Goal: Transaction & Acquisition: Purchase product/service

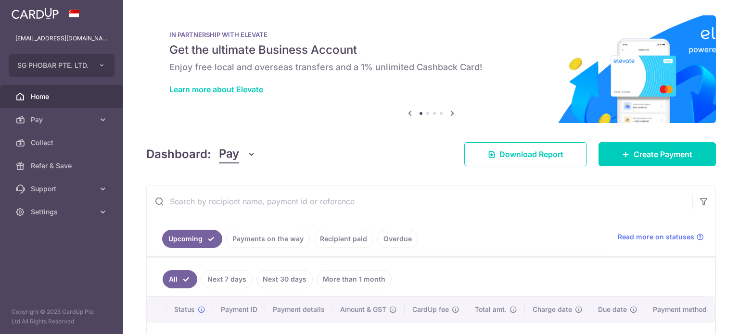
scroll to position [139, 0]
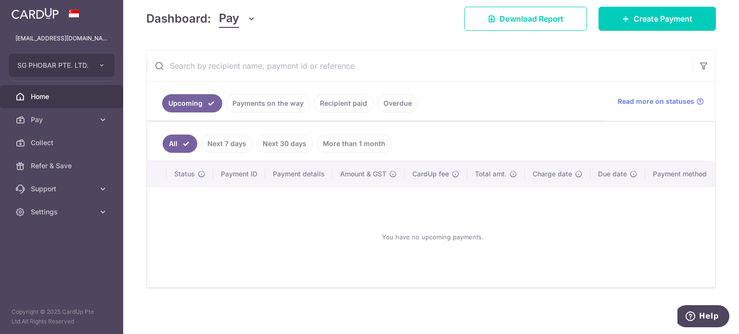
click at [354, 105] on link "Recipient paid" at bounding box center [344, 103] width 60 height 18
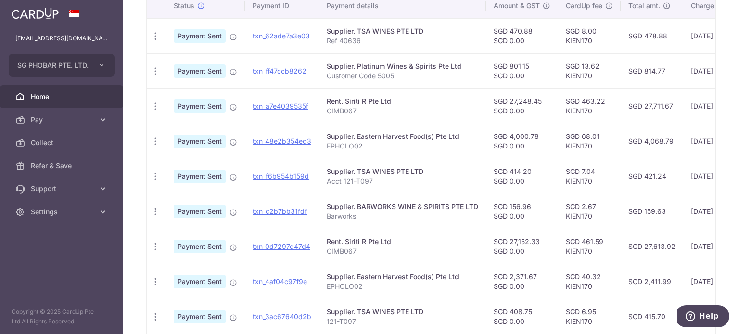
scroll to position [187, 0]
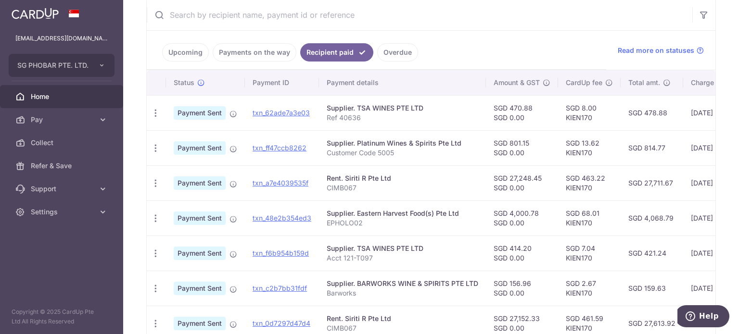
click at [187, 46] on link "Upcoming" at bounding box center [185, 52] width 47 height 18
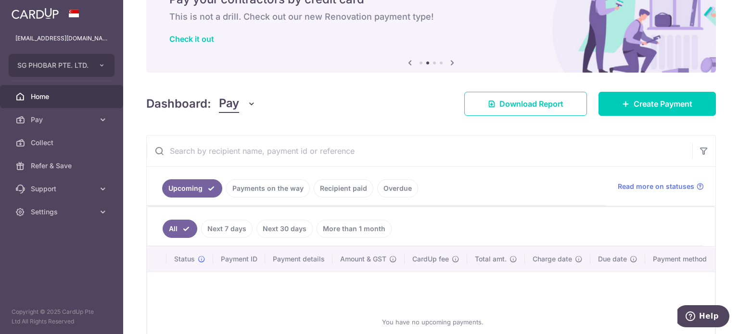
scroll to position [139, 0]
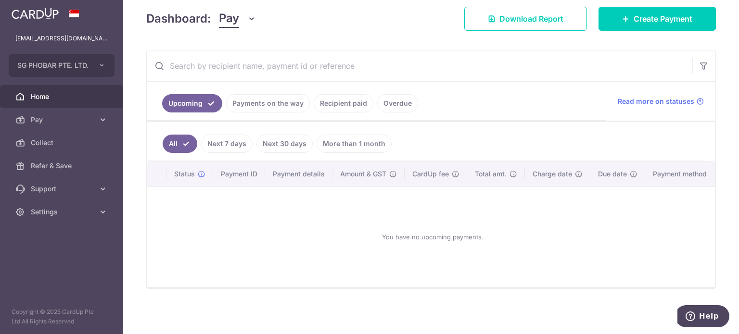
click at [288, 103] on link "Payments on the way" at bounding box center [268, 103] width 84 height 18
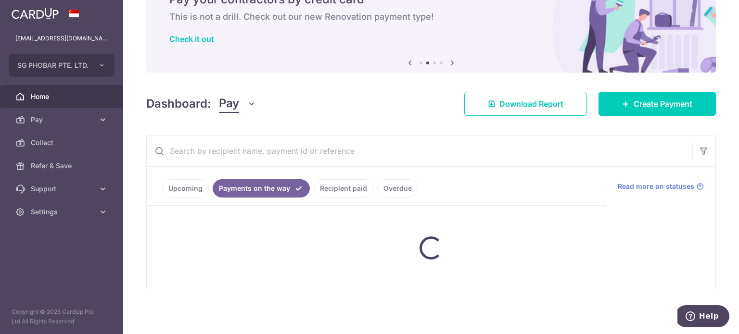
scroll to position [98, 0]
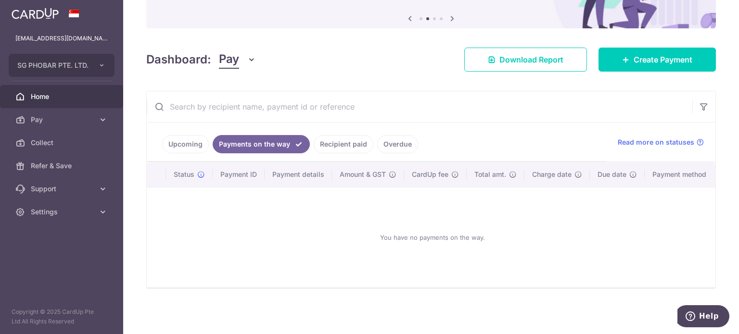
click at [384, 135] on link "Overdue" at bounding box center [397, 144] width 41 height 18
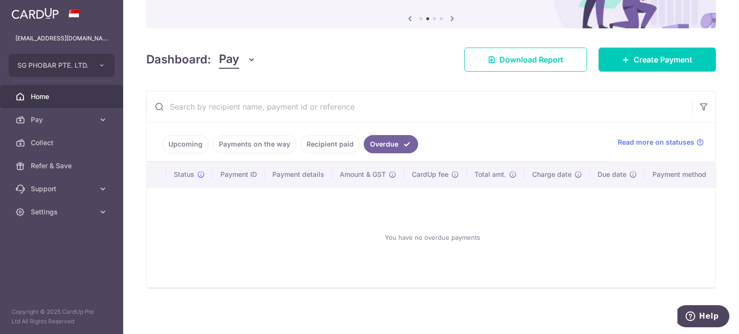
click at [329, 136] on link "Recipient paid" at bounding box center [330, 144] width 60 height 18
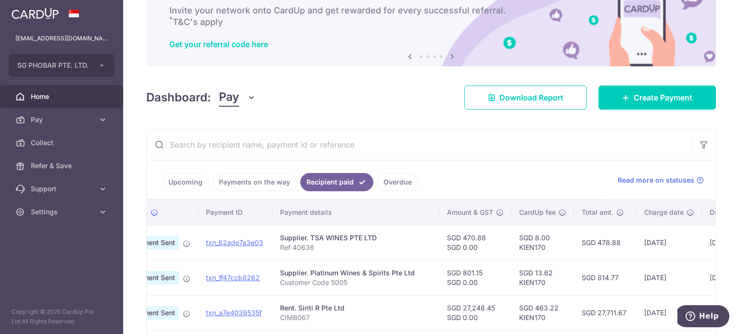
scroll to position [35, 0]
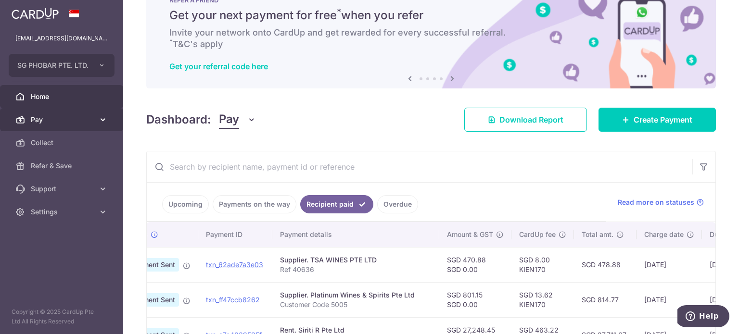
click at [101, 121] on icon at bounding box center [103, 120] width 10 height 10
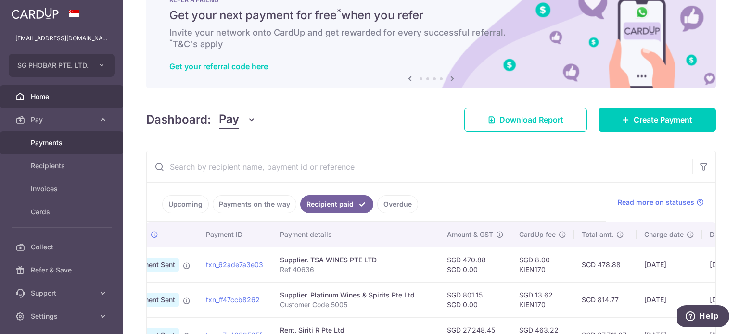
click at [82, 143] on span "Payments" at bounding box center [62, 143] width 63 height 10
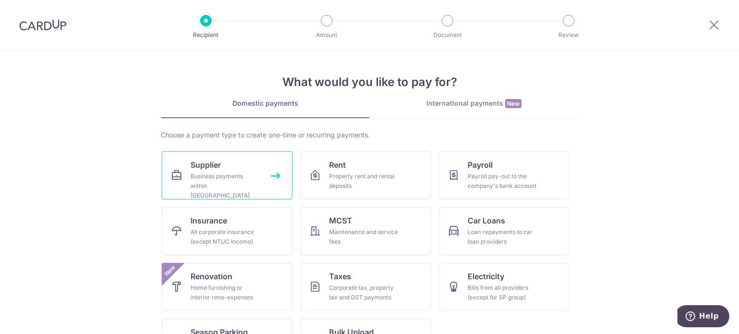
click at [254, 177] on div "Business payments within Singapore" at bounding box center [224, 186] width 69 height 29
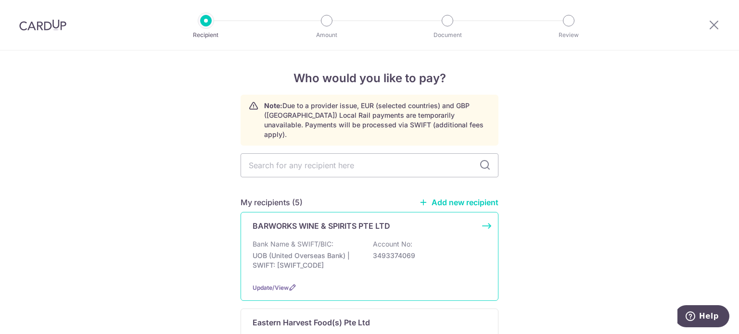
click at [288, 240] on p "Bank Name & SWIFT/BIC:" at bounding box center [293, 245] width 81 height 10
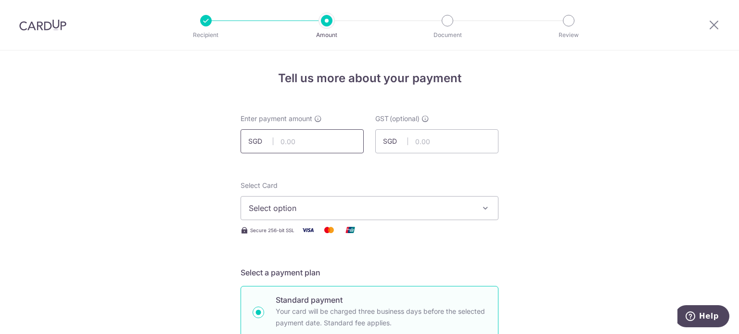
click at [320, 138] on input "text" at bounding box center [302, 141] width 123 height 24
drag, startPoint x: 344, startPoint y: 140, endPoint x: 308, endPoint y: 140, distance: 36.1
click at [308, 140] on input "text" at bounding box center [302, 141] width 123 height 24
type input "708.50"
click at [362, 209] on span "Select option" at bounding box center [361, 209] width 224 height 12
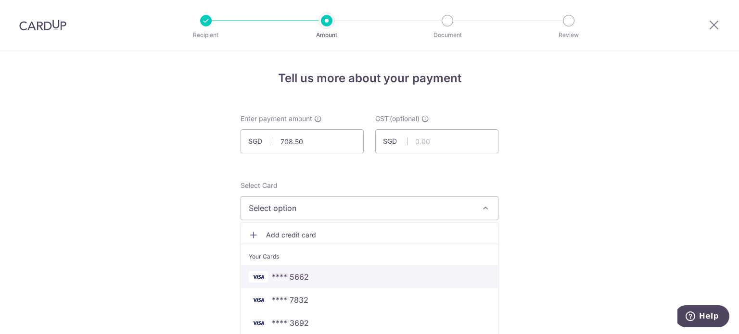
click at [337, 278] on span "**** 5662" at bounding box center [369, 277] width 241 height 12
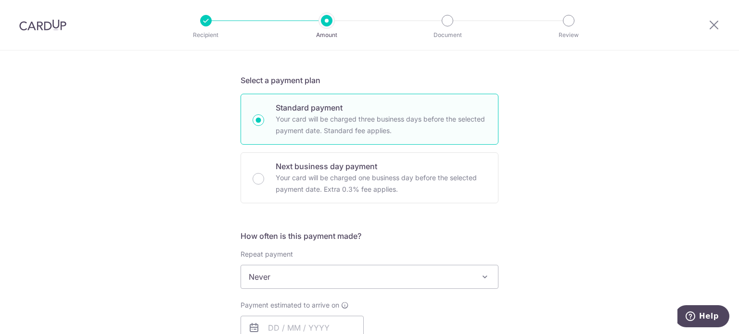
scroll to position [289, 0]
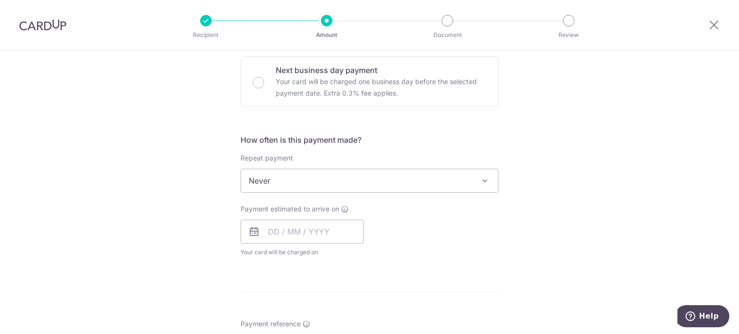
click at [334, 169] on span "Never" at bounding box center [369, 180] width 257 height 23
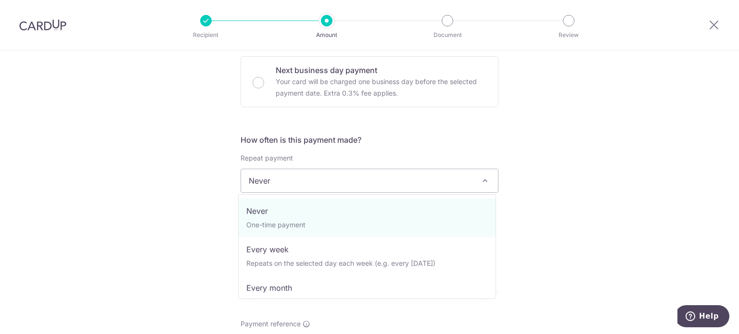
click at [343, 180] on span "Never" at bounding box center [369, 180] width 257 height 23
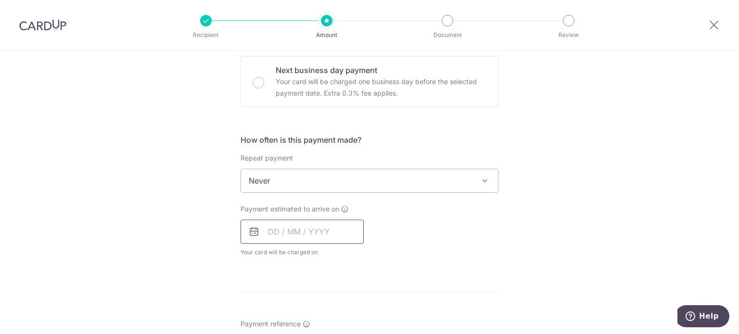
click at [305, 236] on input "text" at bounding box center [302, 232] width 123 height 24
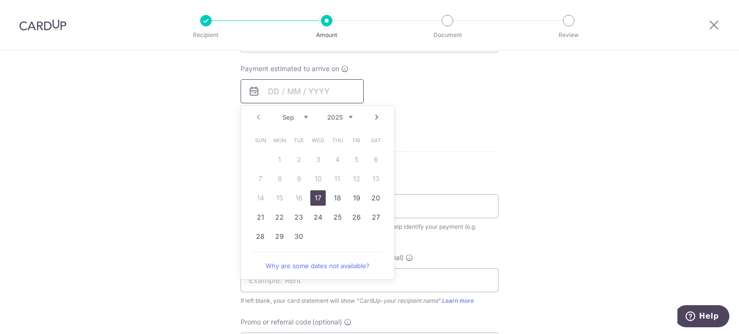
scroll to position [433, 0]
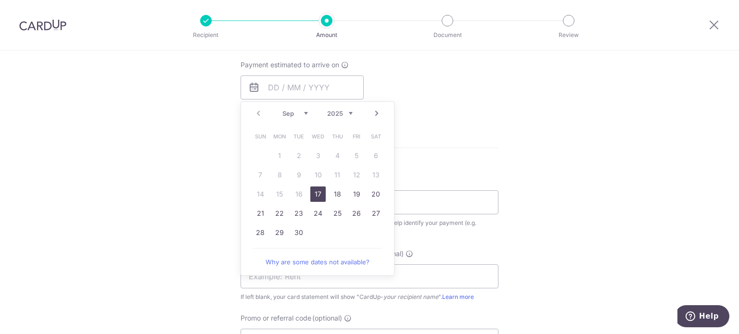
click at [319, 194] on link "17" at bounding box center [317, 194] width 15 height 15
type input "[DATE]"
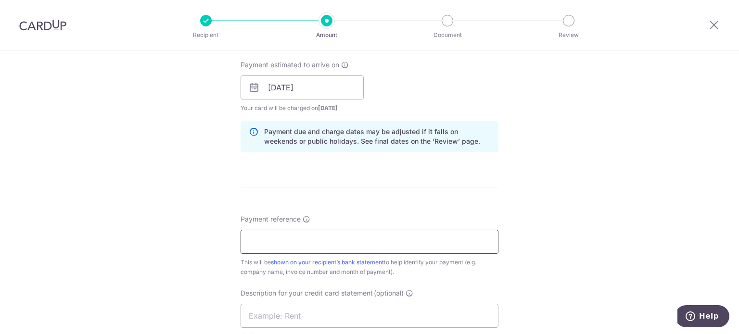
click at [360, 234] on input "Payment reference" at bounding box center [370, 242] width 258 height 24
paste input "C12882"
type input "Acct No C12882"
drag, startPoint x: 344, startPoint y: 304, endPoint x: 343, endPoint y: 312, distance: 8.3
click at [344, 304] on input "text" at bounding box center [370, 316] width 258 height 24
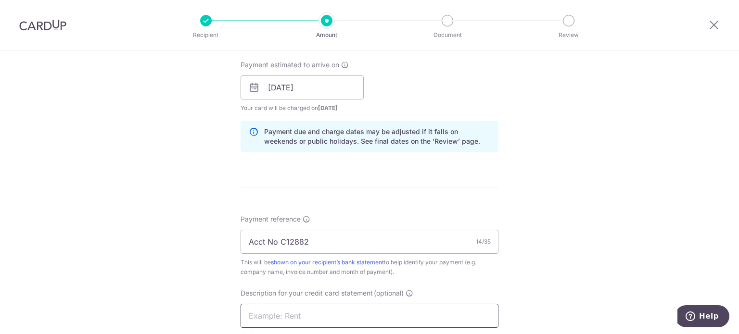
click at [343, 312] on input "text" at bounding box center [370, 316] width 258 height 24
type input "Barworks"
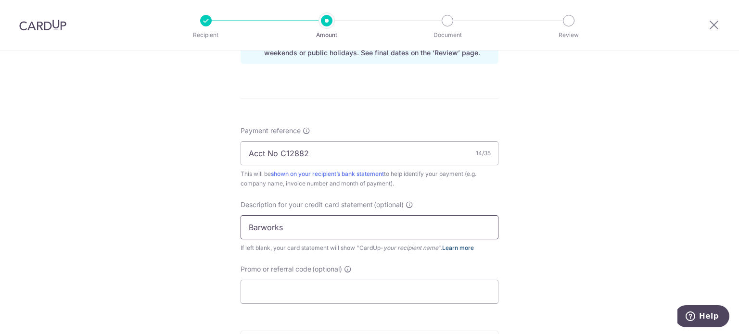
scroll to position [630, 0]
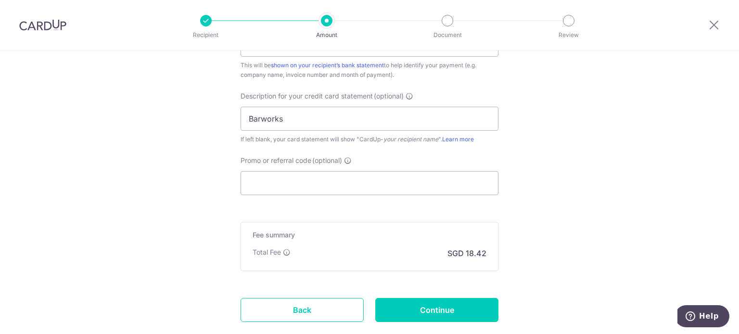
click at [317, 164] on span "(optional)" at bounding box center [327, 161] width 30 height 10
click at [317, 171] on input "Promo or referral code (optional)" at bounding box center [370, 183] width 258 height 24
click at [319, 181] on input "Promo or referral code (optional)" at bounding box center [370, 183] width 258 height 24
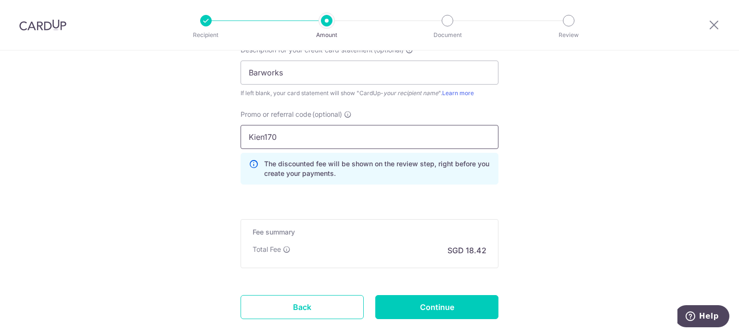
scroll to position [692, 0]
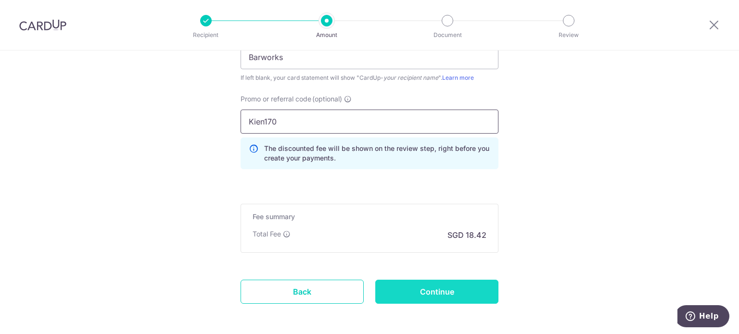
type input "Kien170"
click at [465, 284] on input "Continue" at bounding box center [436, 292] width 123 height 24
type input "Create Schedule"
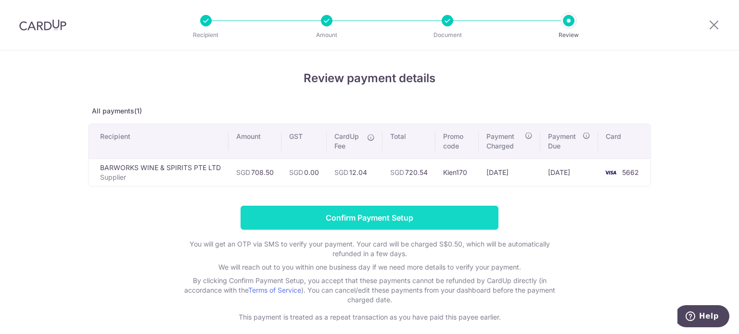
click at [403, 218] on input "Confirm Payment Setup" at bounding box center [370, 218] width 258 height 24
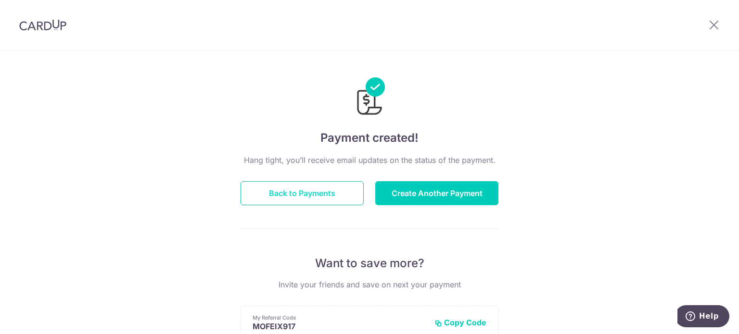
click at [319, 196] on button "Back to Payments" at bounding box center [302, 193] width 123 height 24
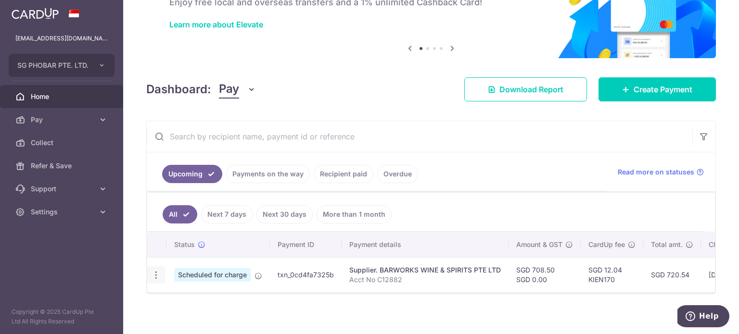
click at [154, 276] on icon "button" at bounding box center [156, 275] width 10 height 10
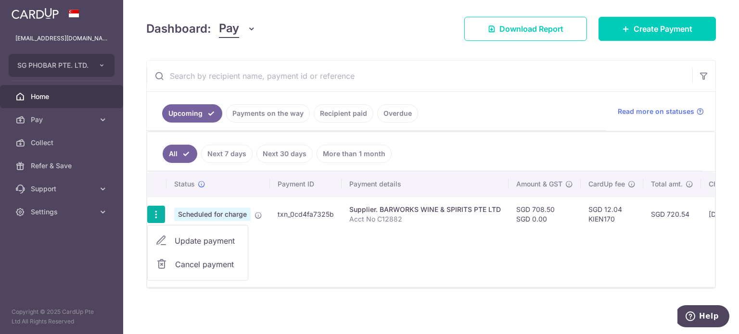
click at [472, 215] on p "Acct No C12882" at bounding box center [425, 220] width 152 height 10
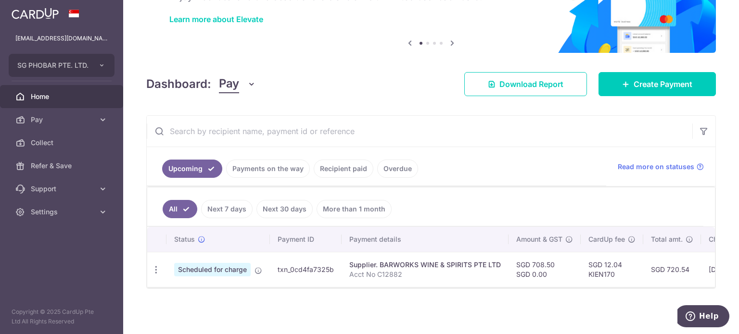
scroll to position [73, 0]
